Goal: Check status: Check status

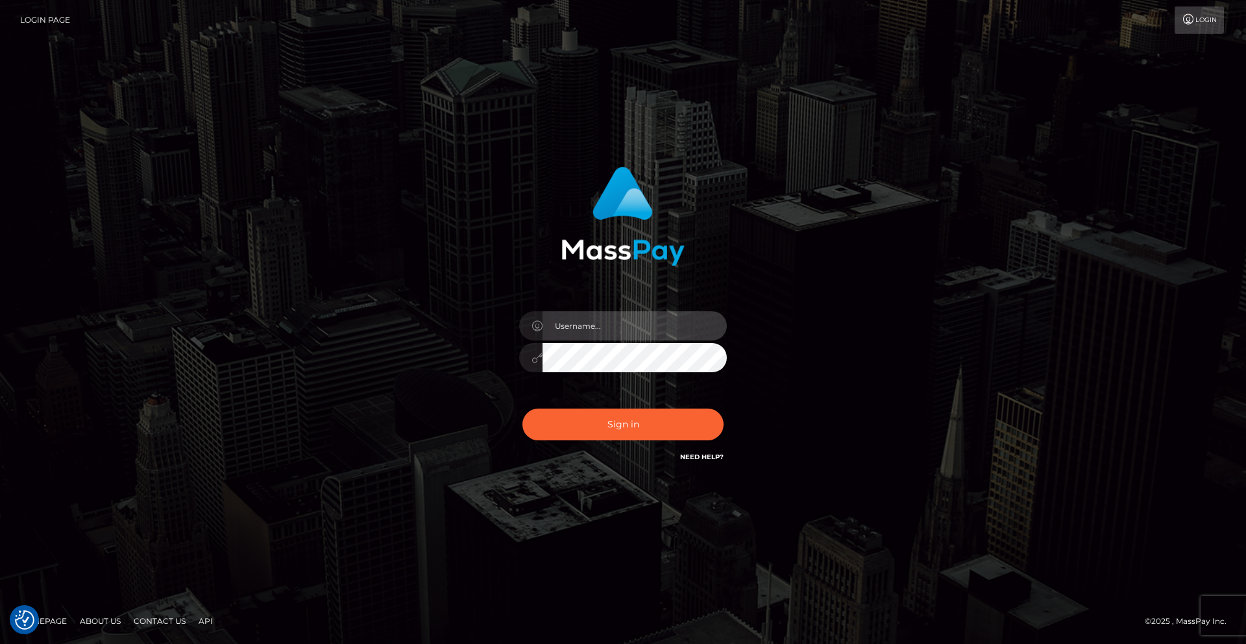
click at [576, 322] on input "text" at bounding box center [634, 325] width 184 height 29
type input "alex.tp"
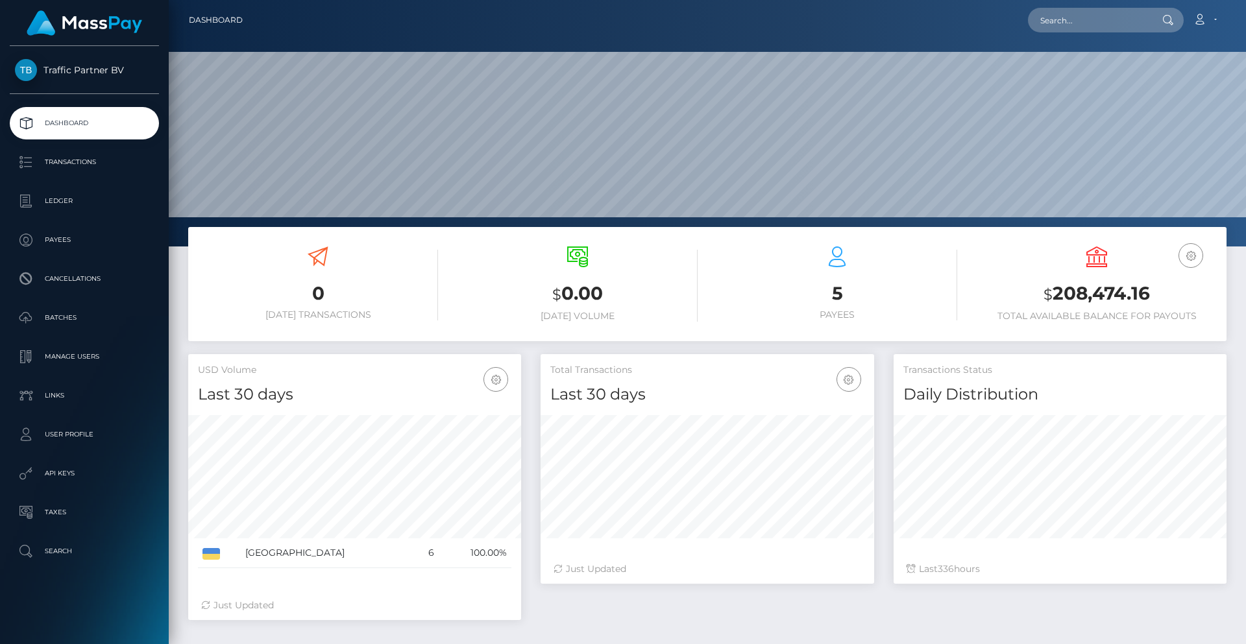
scroll to position [230, 334]
click at [73, 330] on link "Batches" at bounding box center [84, 318] width 149 height 32
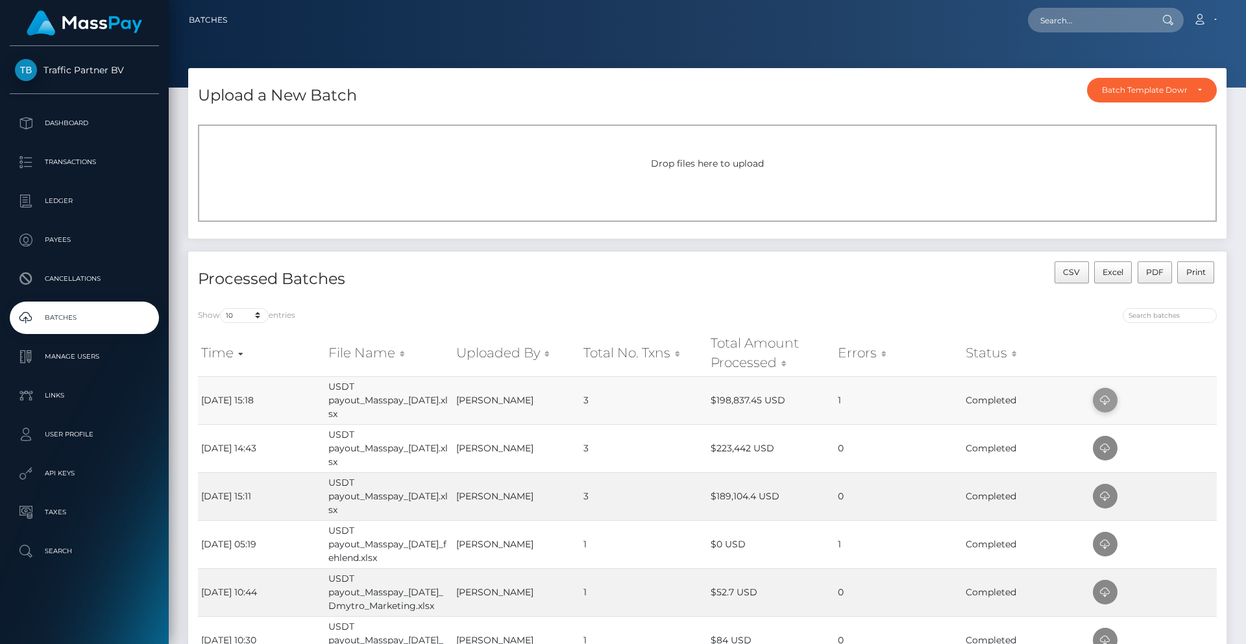
click at [1104, 398] on icon at bounding box center [1105, 401] width 16 height 16
click at [77, 116] on p "Dashboard" at bounding box center [84, 123] width 139 height 19
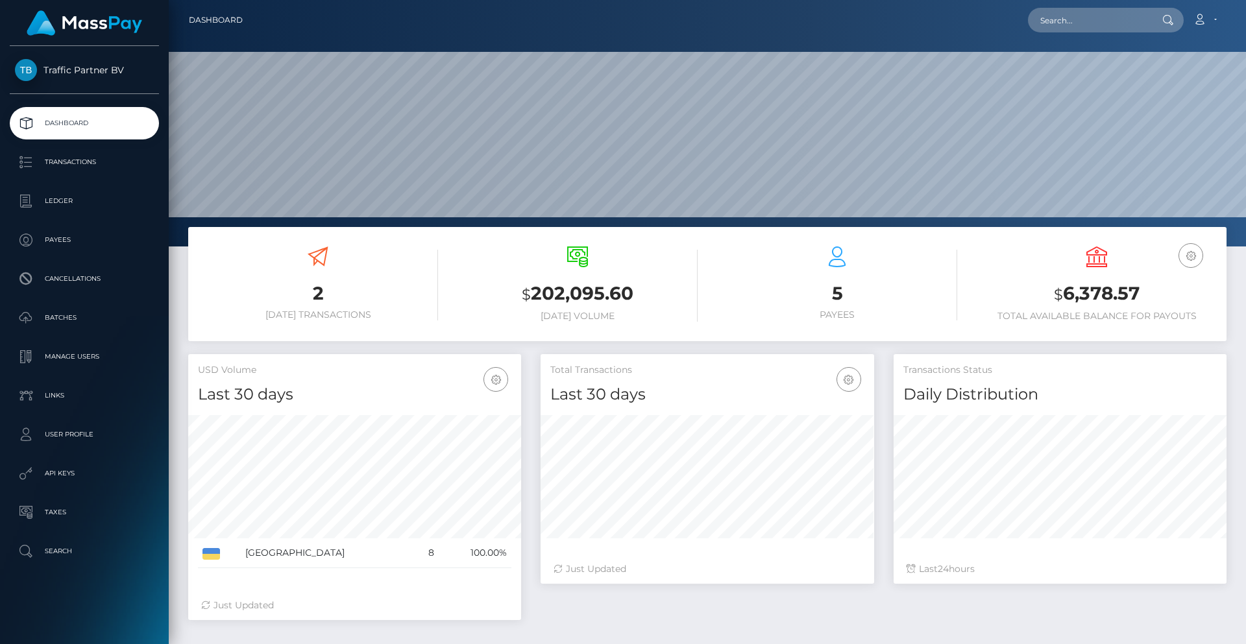
scroll to position [230, 334]
